Goal: Task Accomplishment & Management: Complete application form

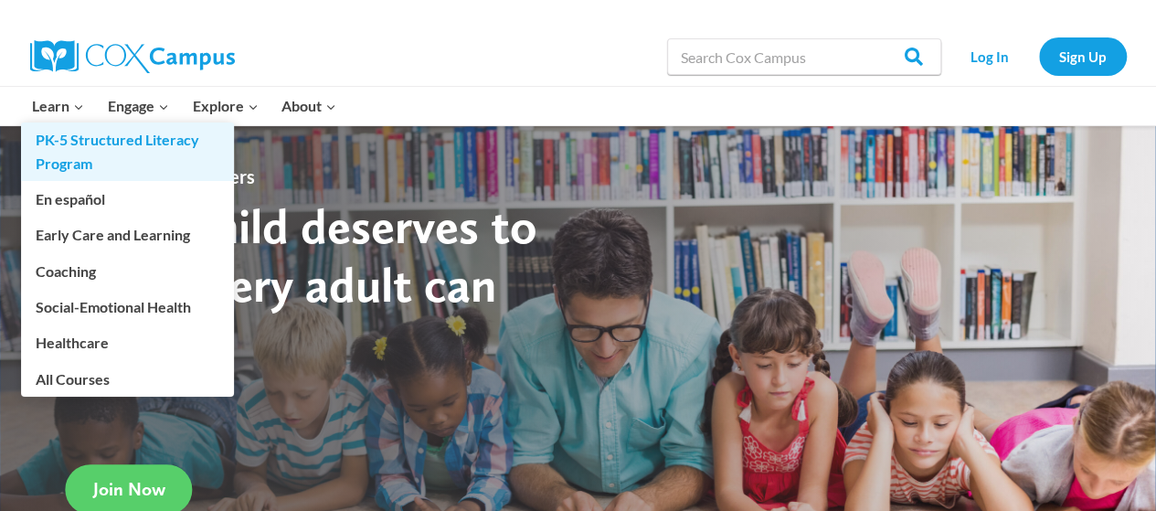
click at [80, 152] on link "PK-5 Structured Literacy Program" at bounding box center [127, 151] width 213 height 58
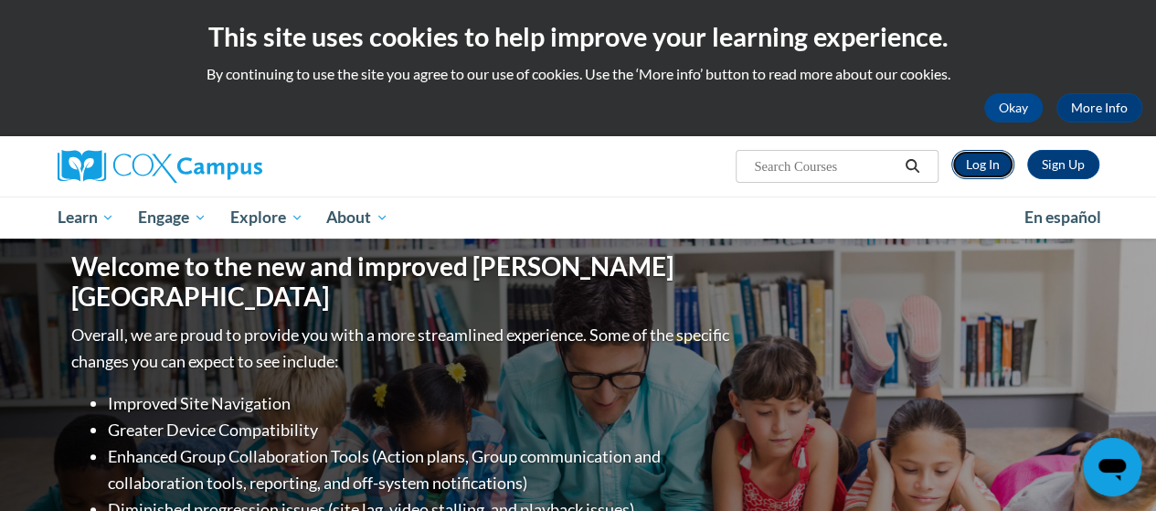
click at [961, 164] on link "Log In" at bounding box center [982, 164] width 63 height 29
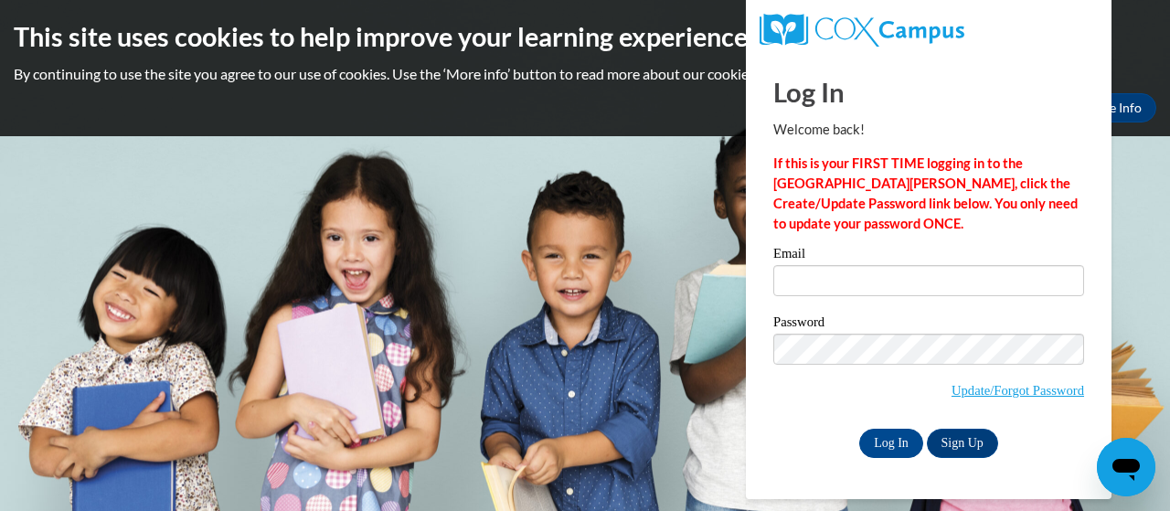
type input "[PERSON_NAME][EMAIL_ADDRESS][DOMAIN_NAME]"
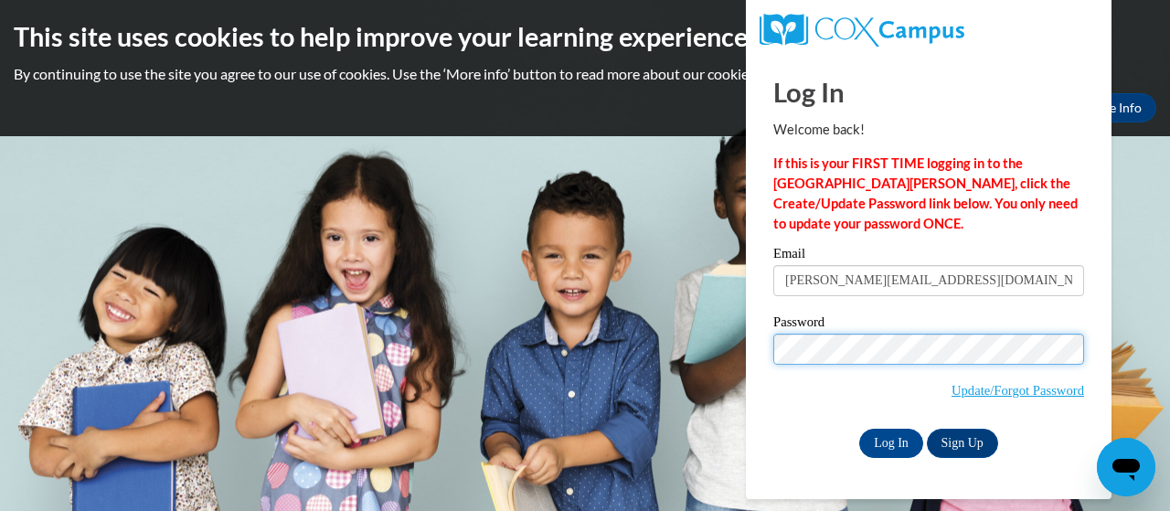
click at [772, 361] on div "Please enter your email! Please enter your password! Email stephens.shyneeka.d@…" at bounding box center [928, 352] width 338 height 210
drag, startPoint x: 772, startPoint y: 361, endPoint x: 844, endPoint y: 437, distance: 104.7
click at [844, 437] on div "Log In Sign Up" at bounding box center [928, 443] width 311 height 29
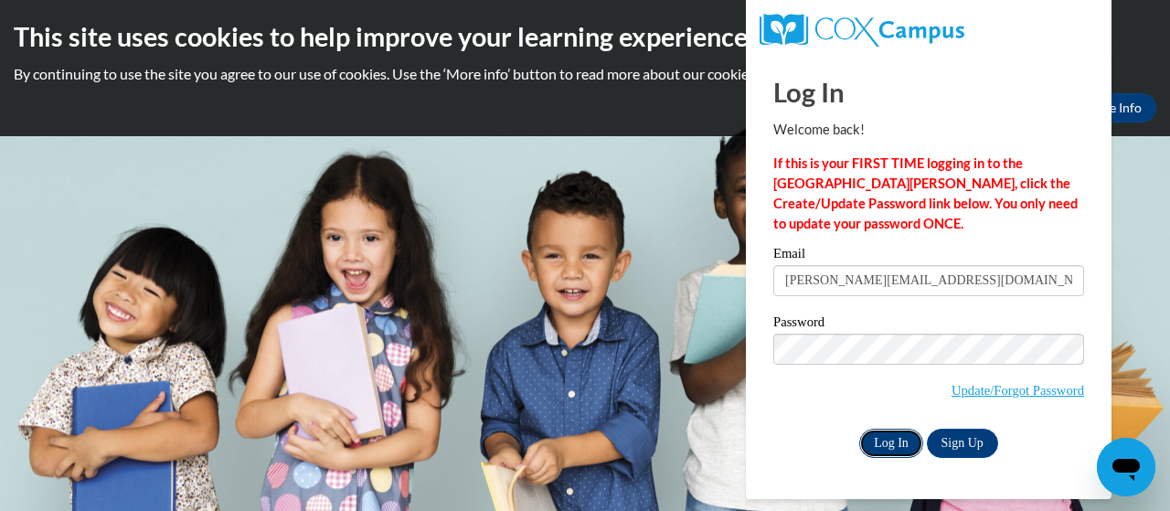
click at [884, 436] on input "Log In" at bounding box center [891, 443] width 64 height 29
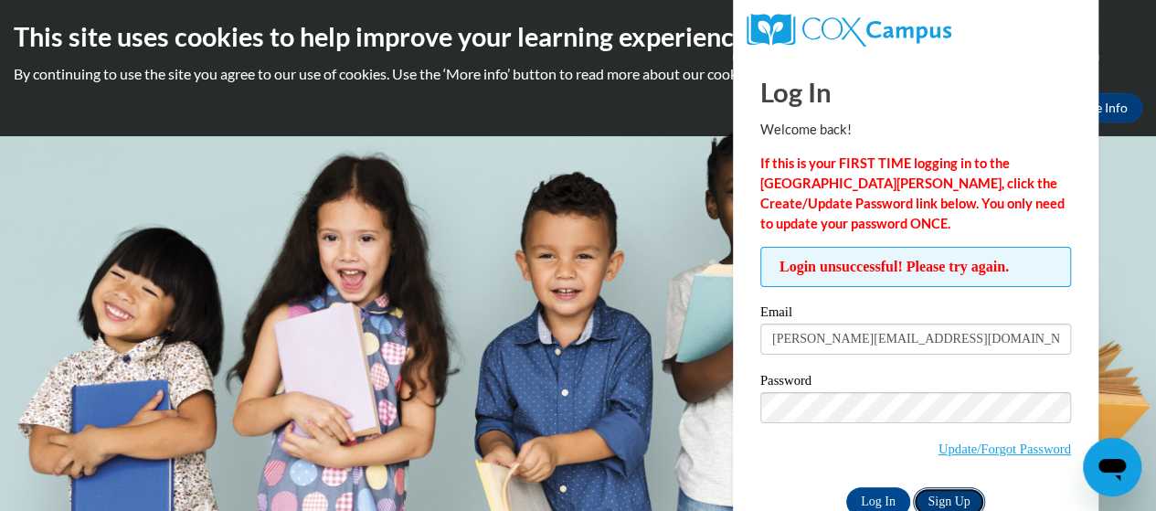
click at [926, 503] on link "Sign Up" at bounding box center [948, 501] width 71 height 29
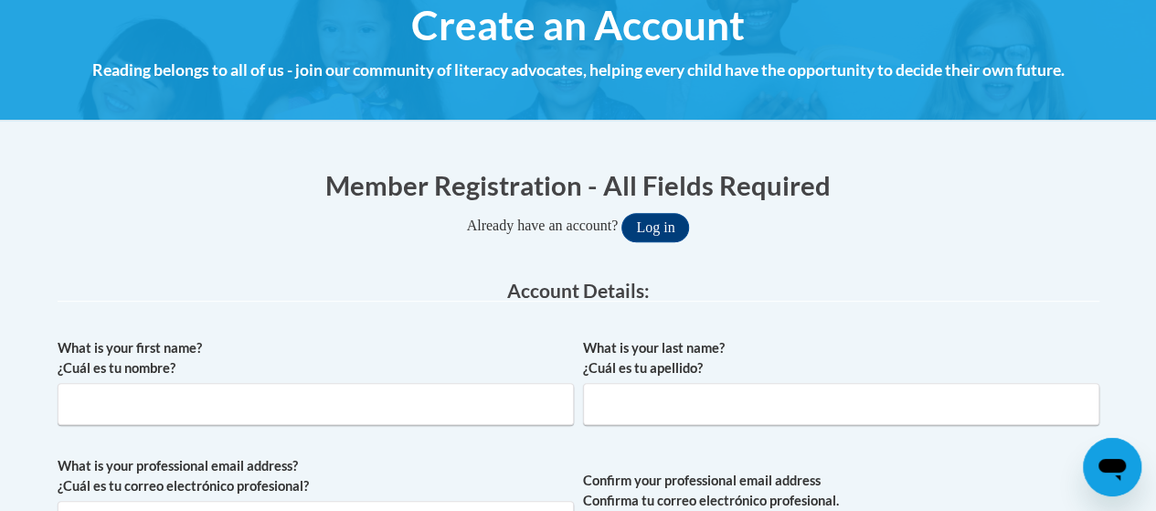
scroll to position [365, 0]
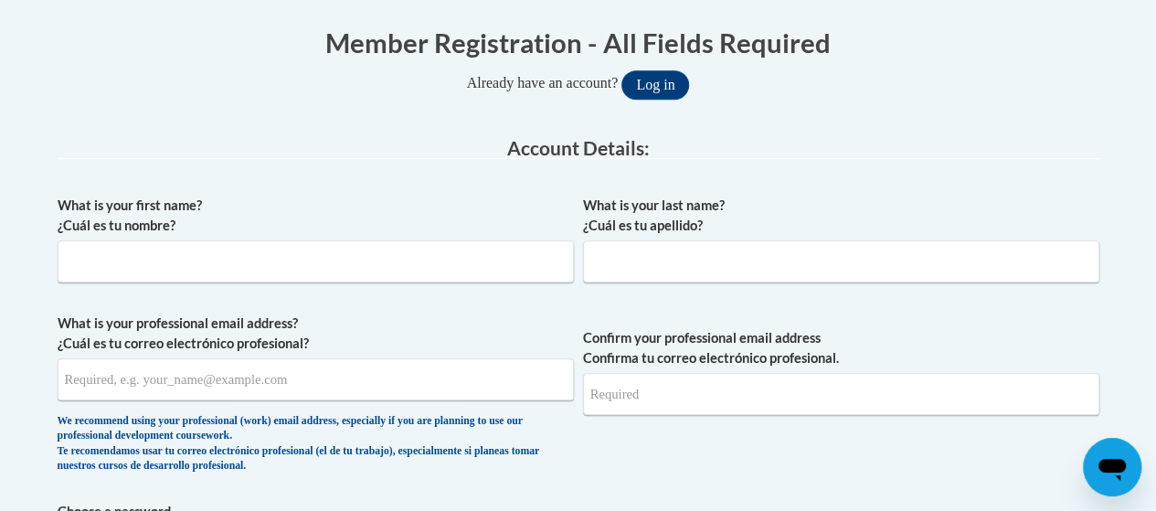
type input "[PERSON_NAME][EMAIL_ADDRESS][DOMAIN_NAME]"
click at [463, 243] on input "What is your first name? ¿Cuál es tu nombre?" at bounding box center [316, 261] width 516 height 42
click at [375, 315] on label "What is your professional email address? ¿Cuál es tu correo electrónico profesi…" at bounding box center [316, 333] width 516 height 40
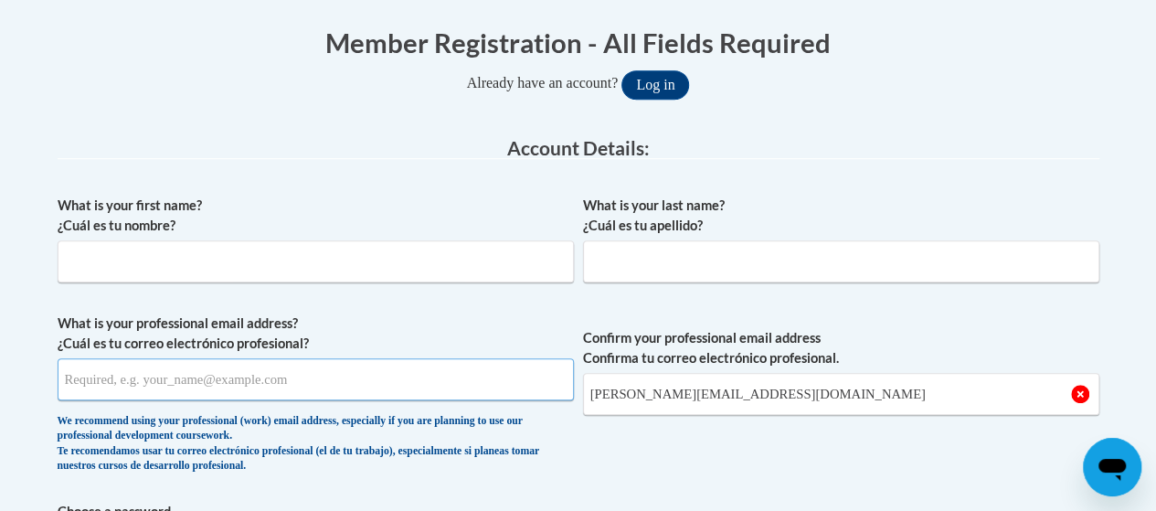
click at [375, 358] on input "What is your professional email address? ¿Cuál es tu correo electrónico profesi…" at bounding box center [316, 379] width 516 height 42
click at [362, 242] on input "What is your first name? ¿Cuál es tu nombre?" at bounding box center [316, 261] width 516 height 42
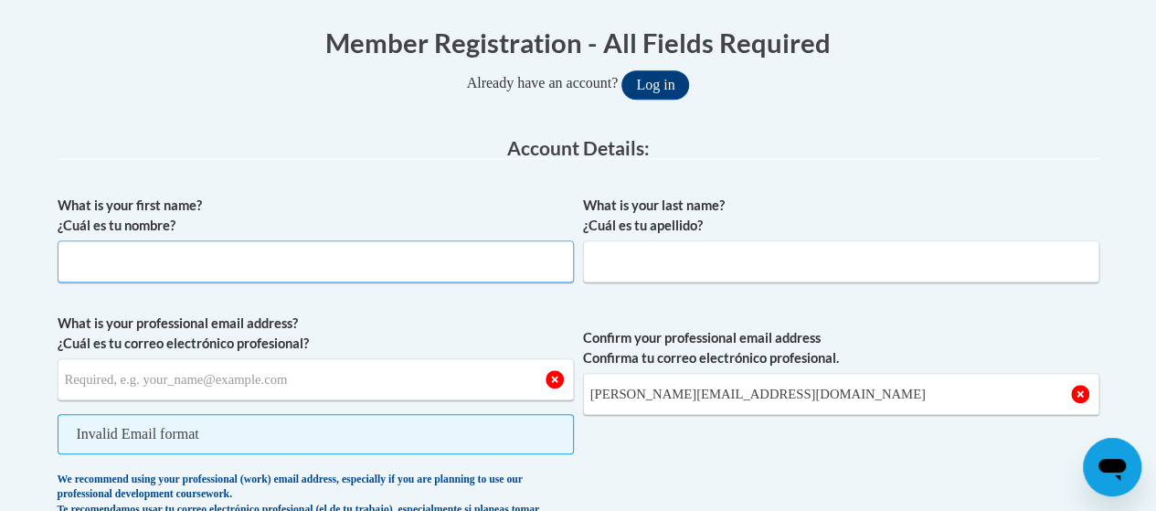
type input "Shyneeka"
type input "[PERSON_NAME]"
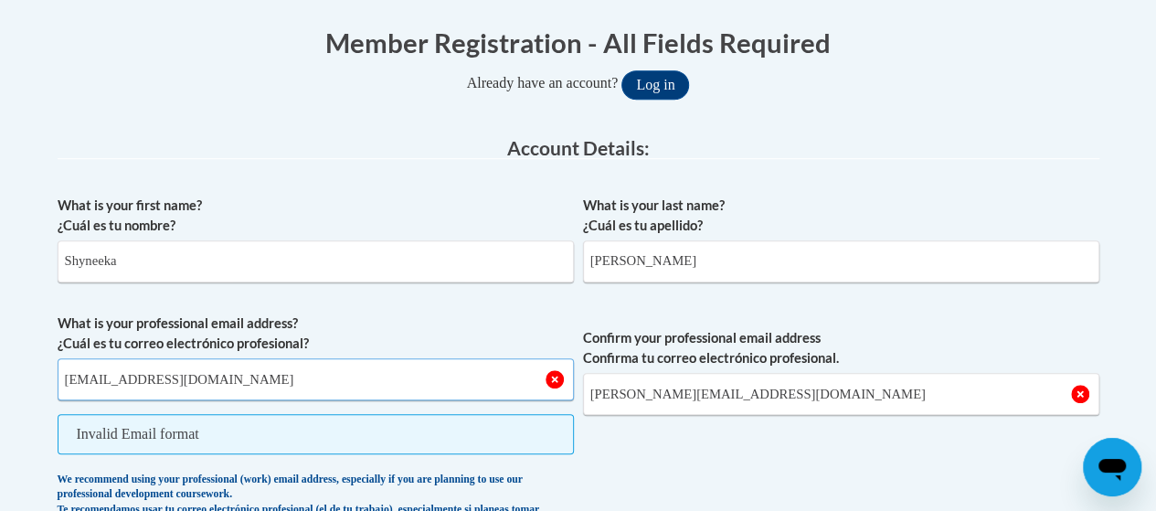
click at [217, 374] on input "[EMAIL_ADDRESS][DOMAIN_NAME]" at bounding box center [316, 379] width 516 height 42
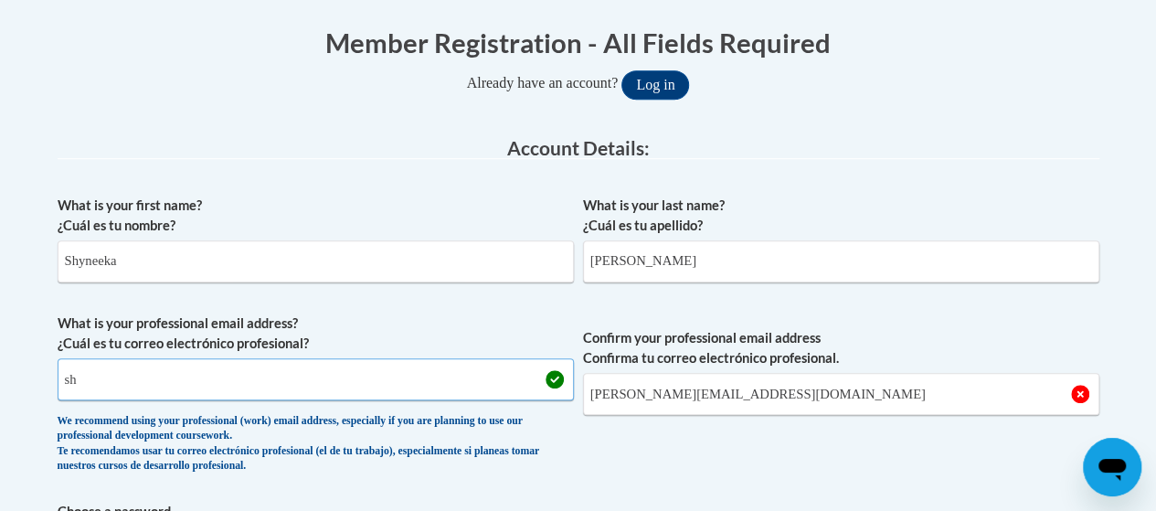
type input "s"
type input "S"
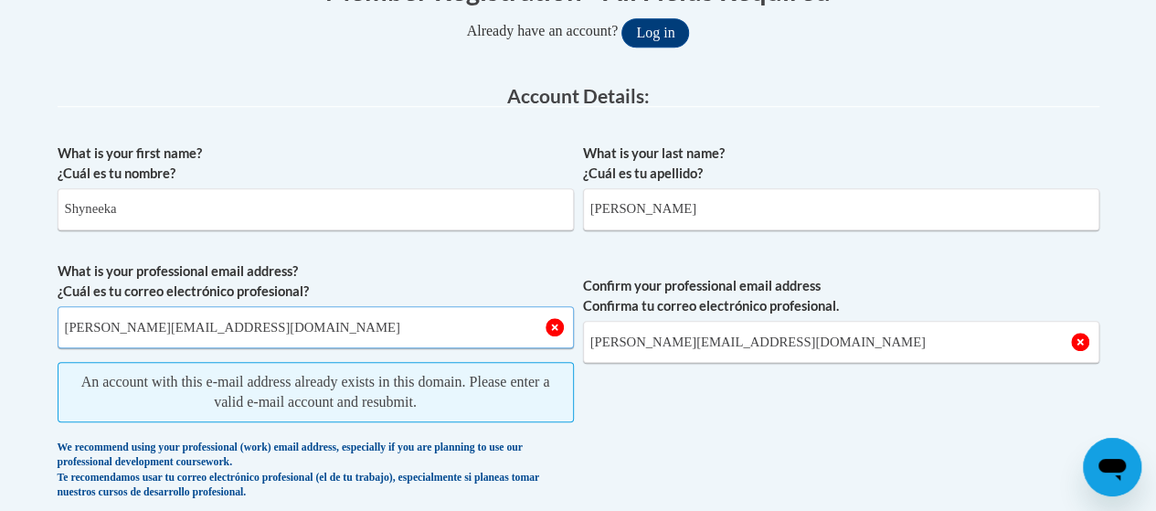
scroll to position [548, 0]
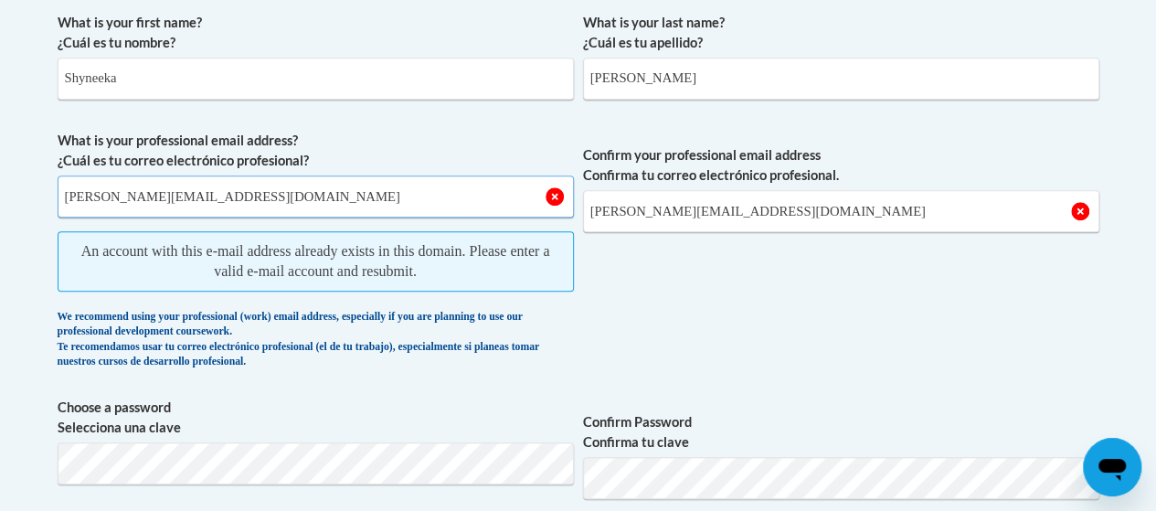
type input "[PERSON_NAME][EMAIL_ADDRESS][DOMAIN_NAME]"
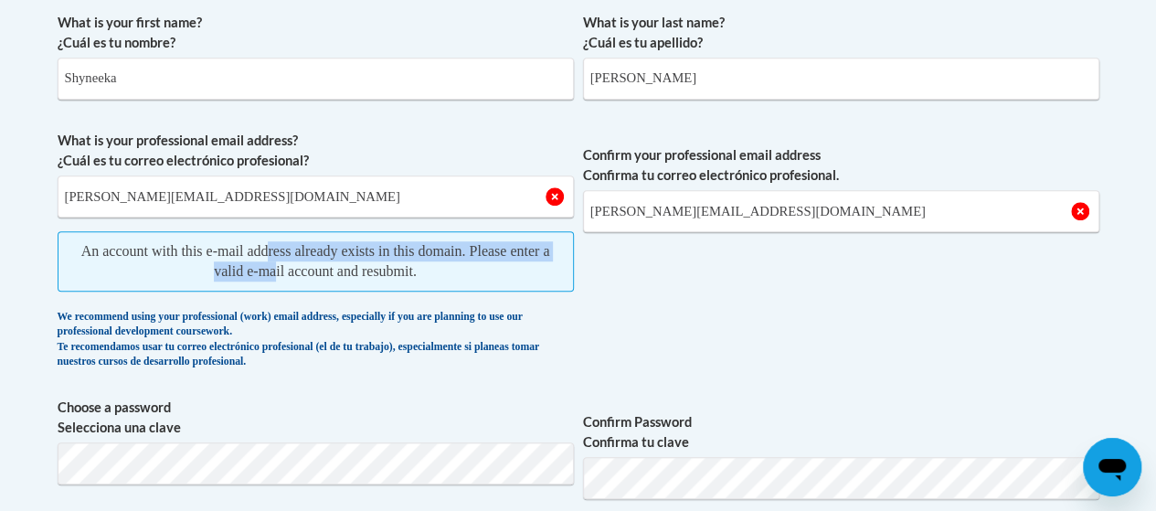
click at [298, 262] on span "An account with this e-mail address already exists in this domain. Please enter…" at bounding box center [316, 261] width 516 height 60
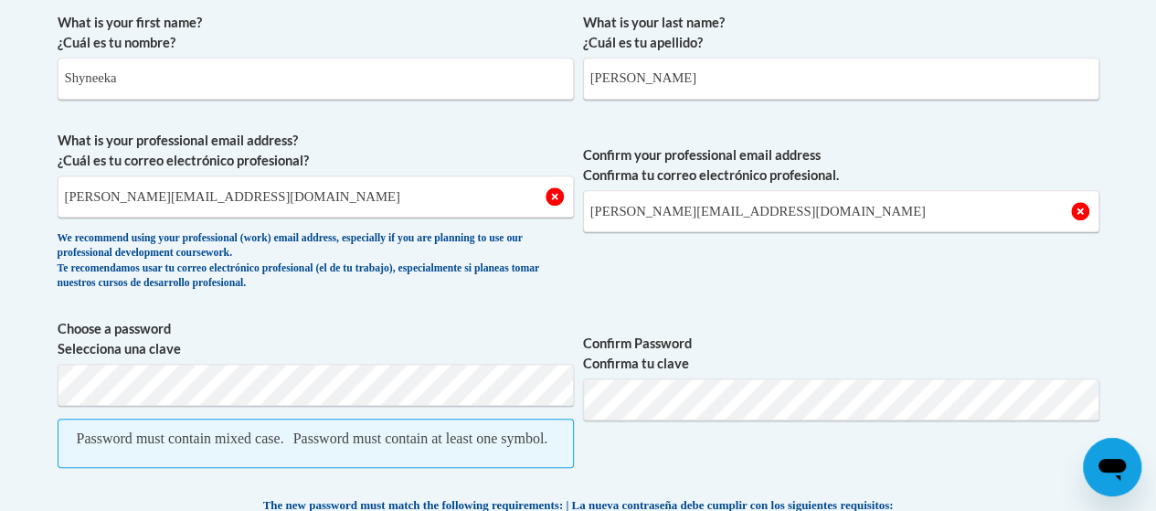
drag, startPoint x: 56, startPoint y: 456, endPoint x: 672, endPoint y: 474, distance: 617.0
click at [672, 474] on span "Confirm Password Confirma tu clave" at bounding box center [841, 403] width 516 height 168
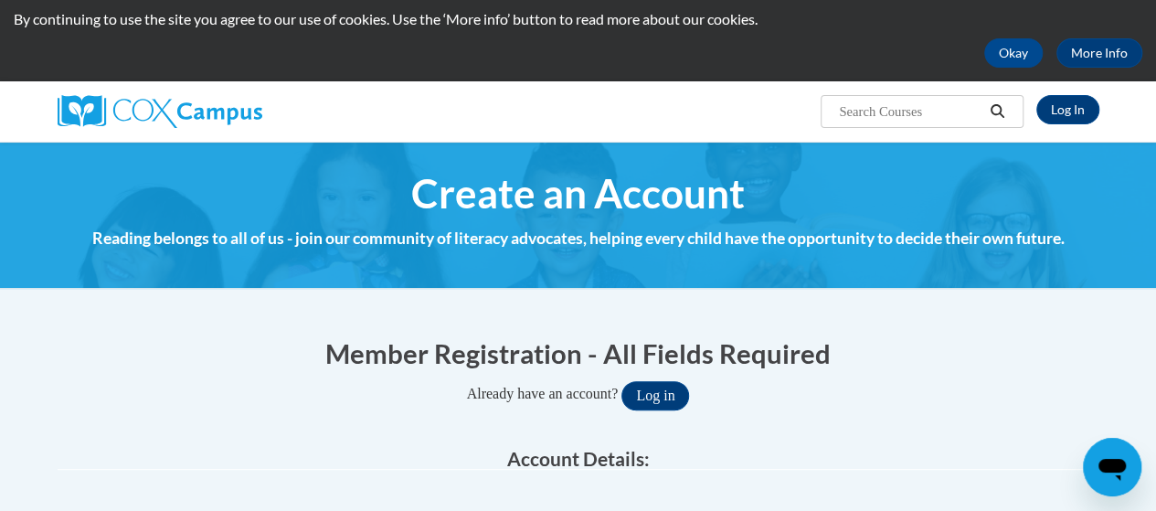
scroll to position [0, 0]
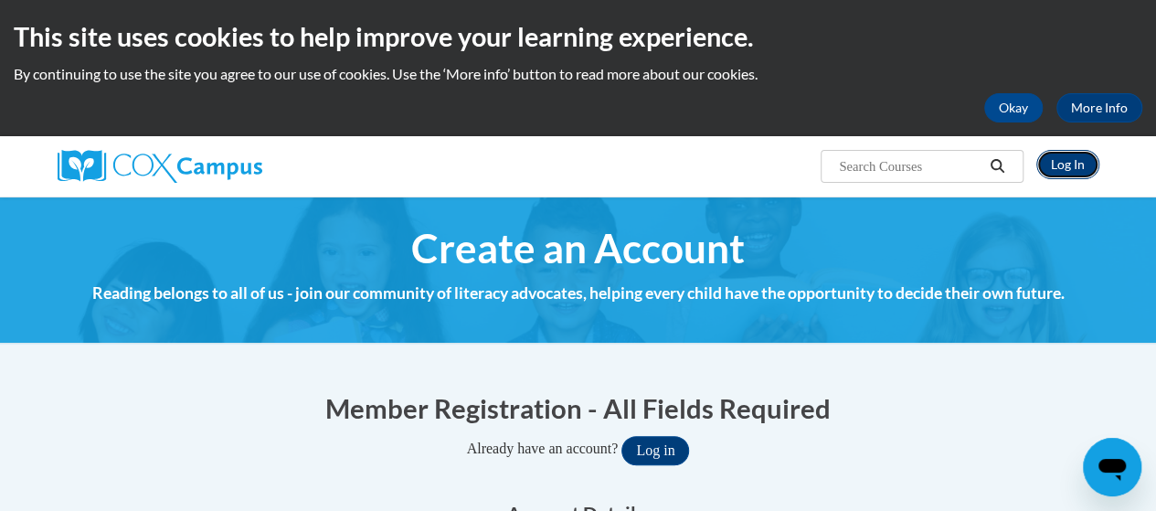
click at [1075, 156] on link "Log In" at bounding box center [1067, 164] width 63 height 29
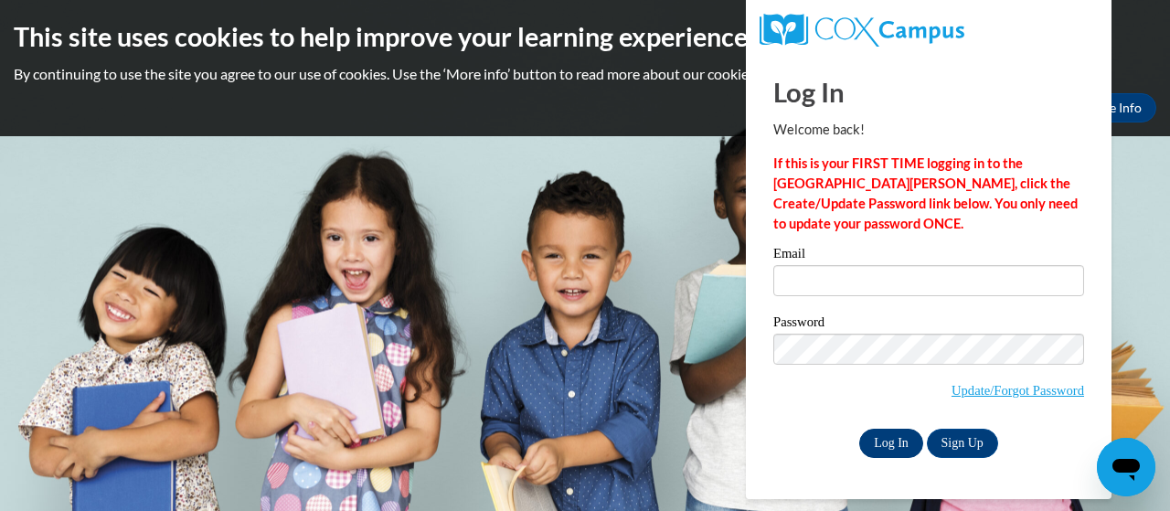
type input "[PERSON_NAME][EMAIL_ADDRESS][DOMAIN_NAME]"
click at [906, 449] on input "Log In" at bounding box center [891, 443] width 64 height 29
